Goal: Find specific page/section: Find specific page/section

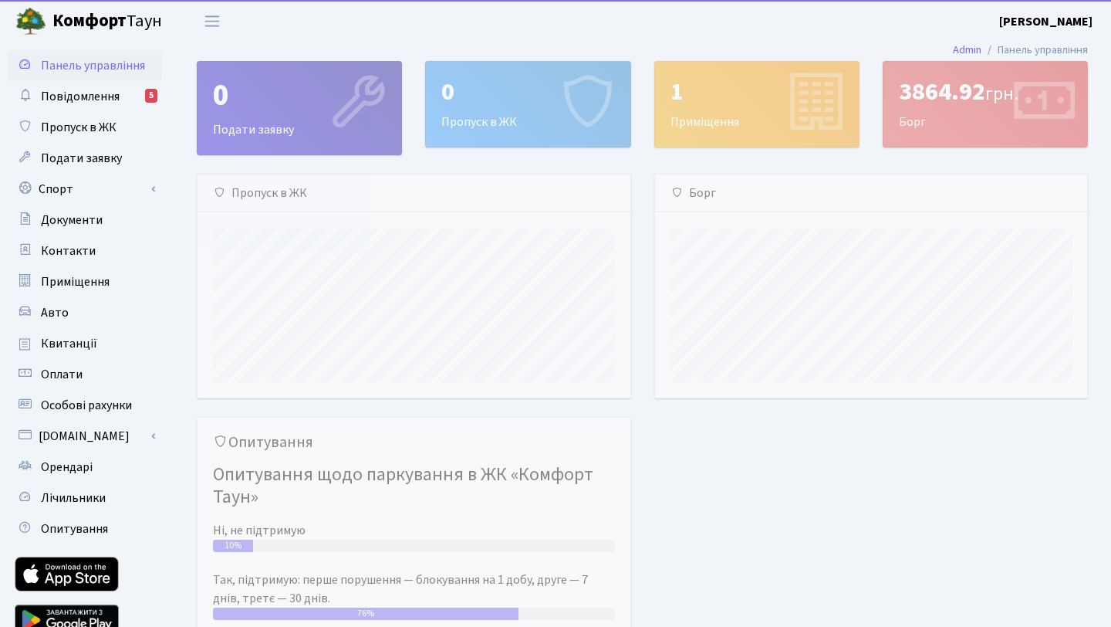
scroll to position [223, 432]
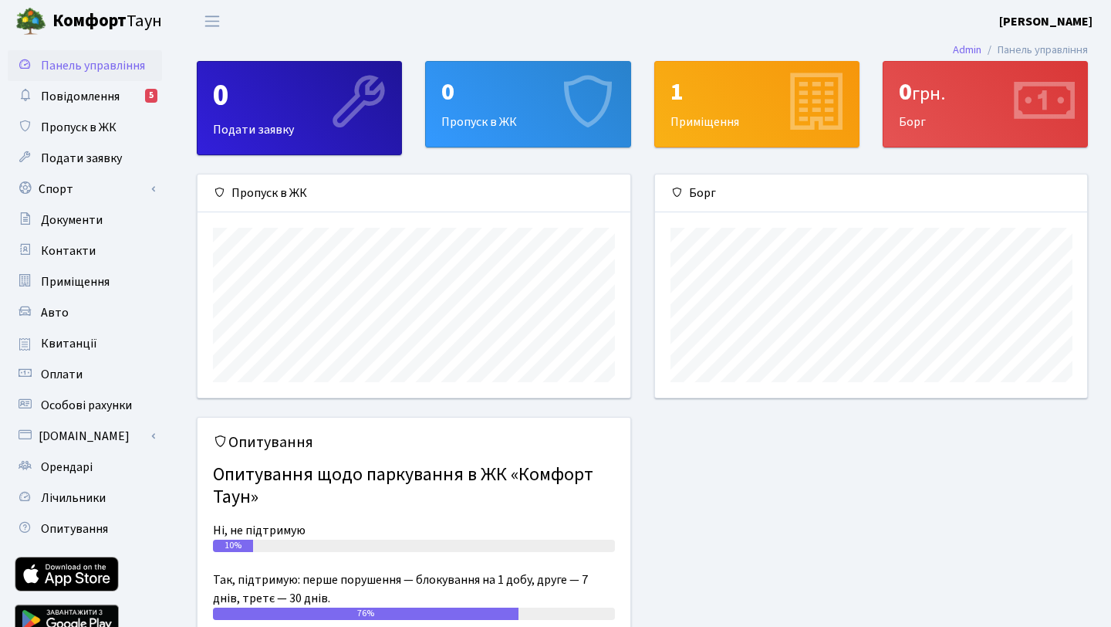
scroll to position [223, 432]
click at [114, 98] on span "Повідомлення" at bounding box center [80, 96] width 79 height 17
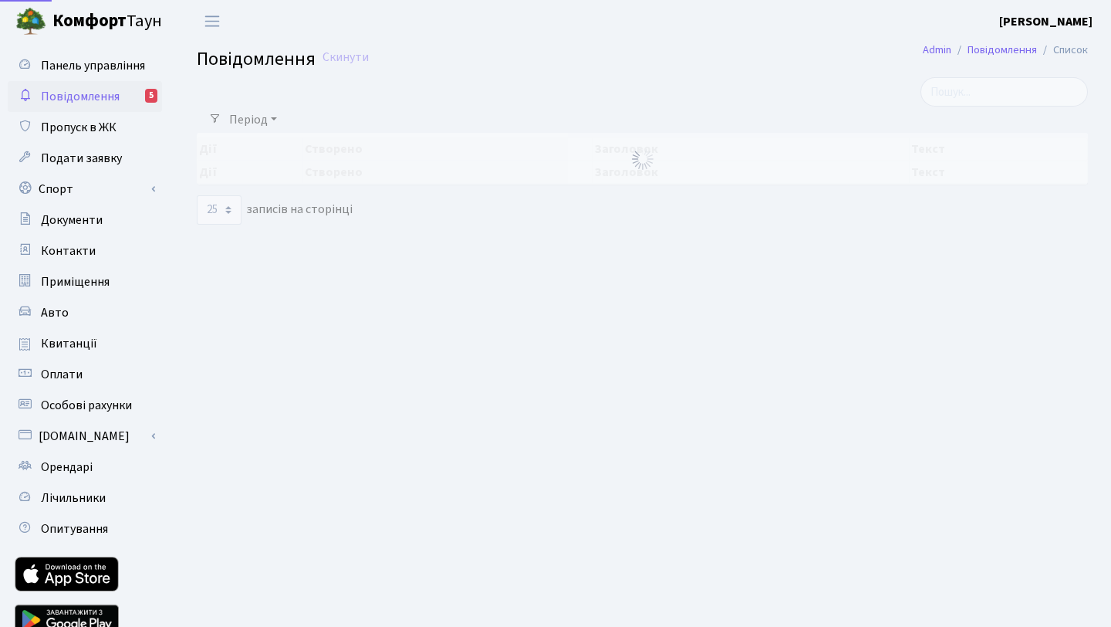
select select "25"
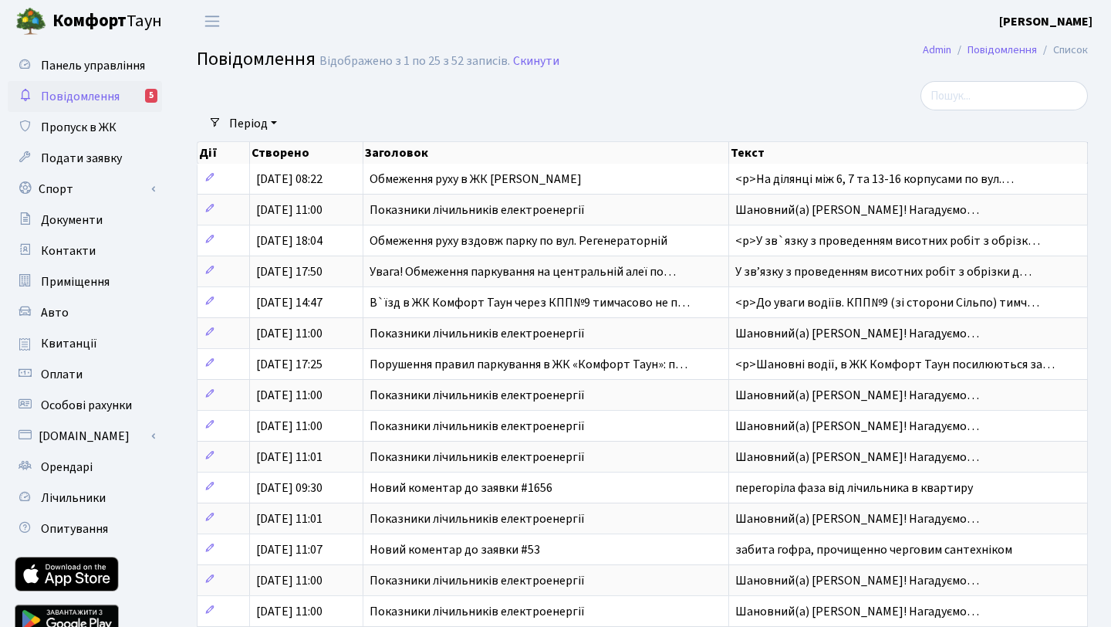
click at [100, 107] on link "Повідомлення 5" at bounding box center [85, 96] width 154 height 31
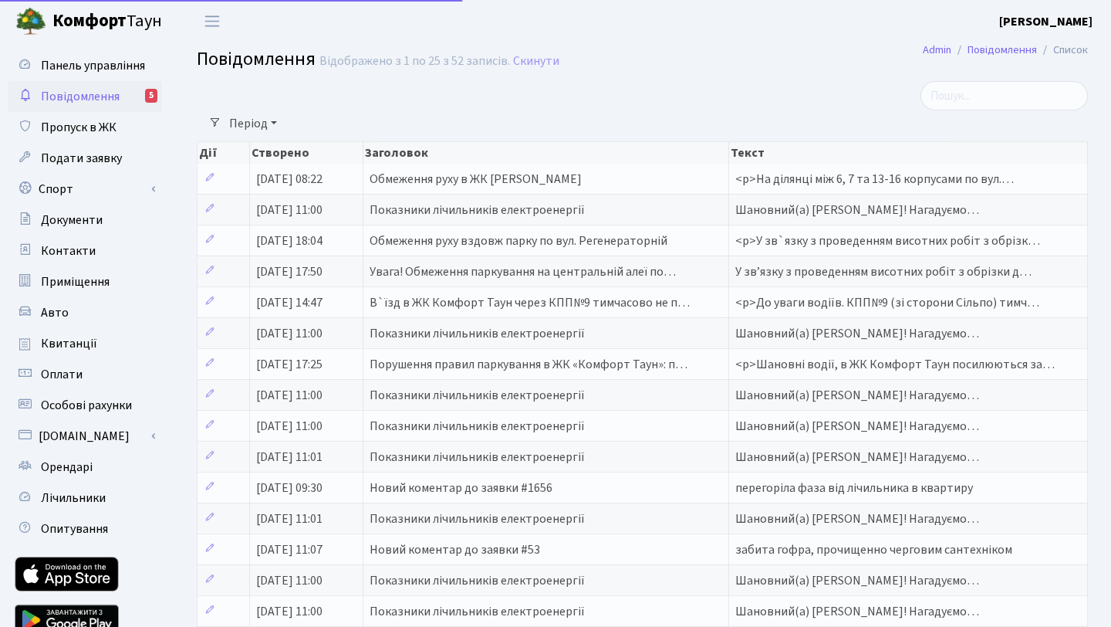
select select "25"
